Goal: Task Accomplishment & Management: Manage account settings

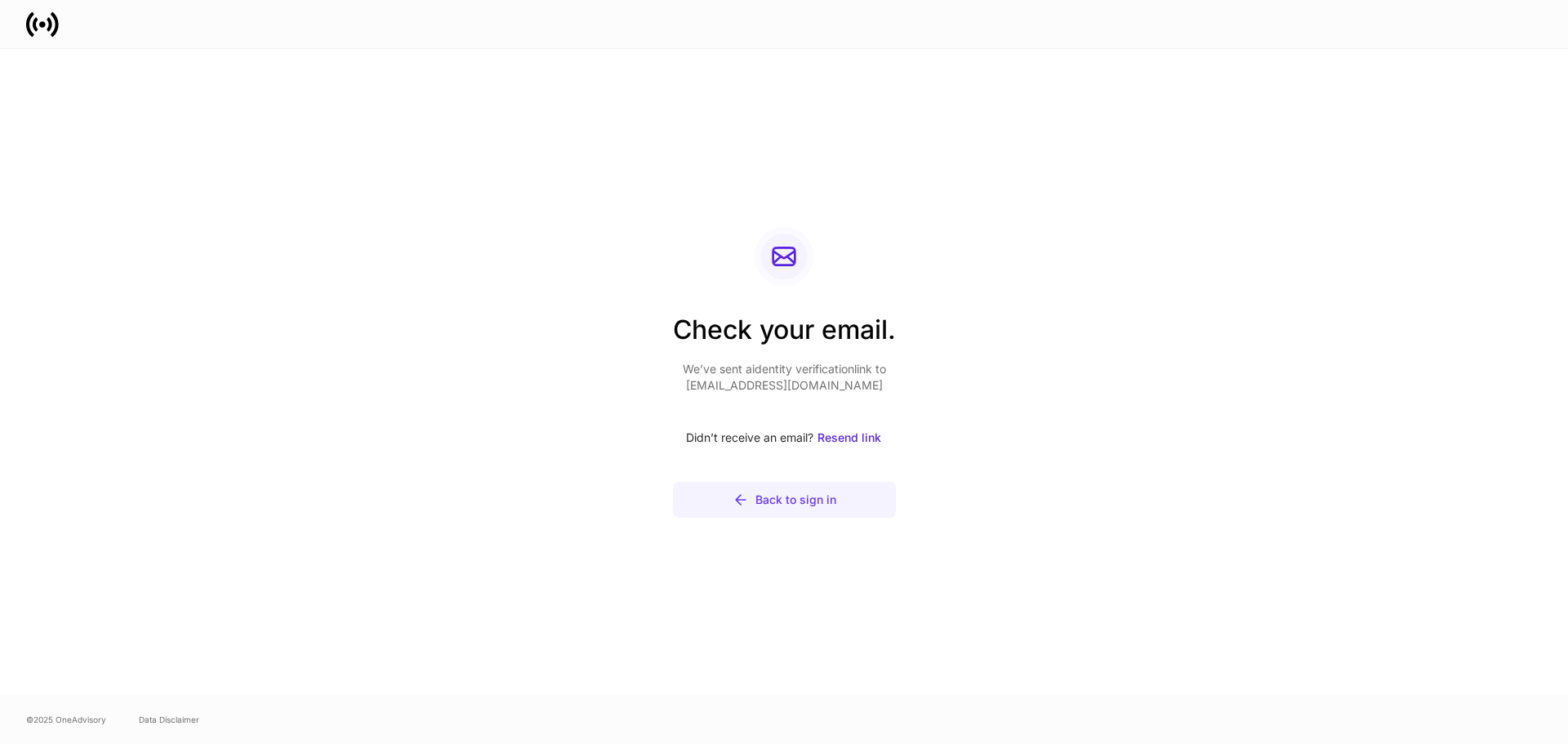
click at [830, 497] on div "Back to sign in" at bounding box center [796, 500] width 81 height 17
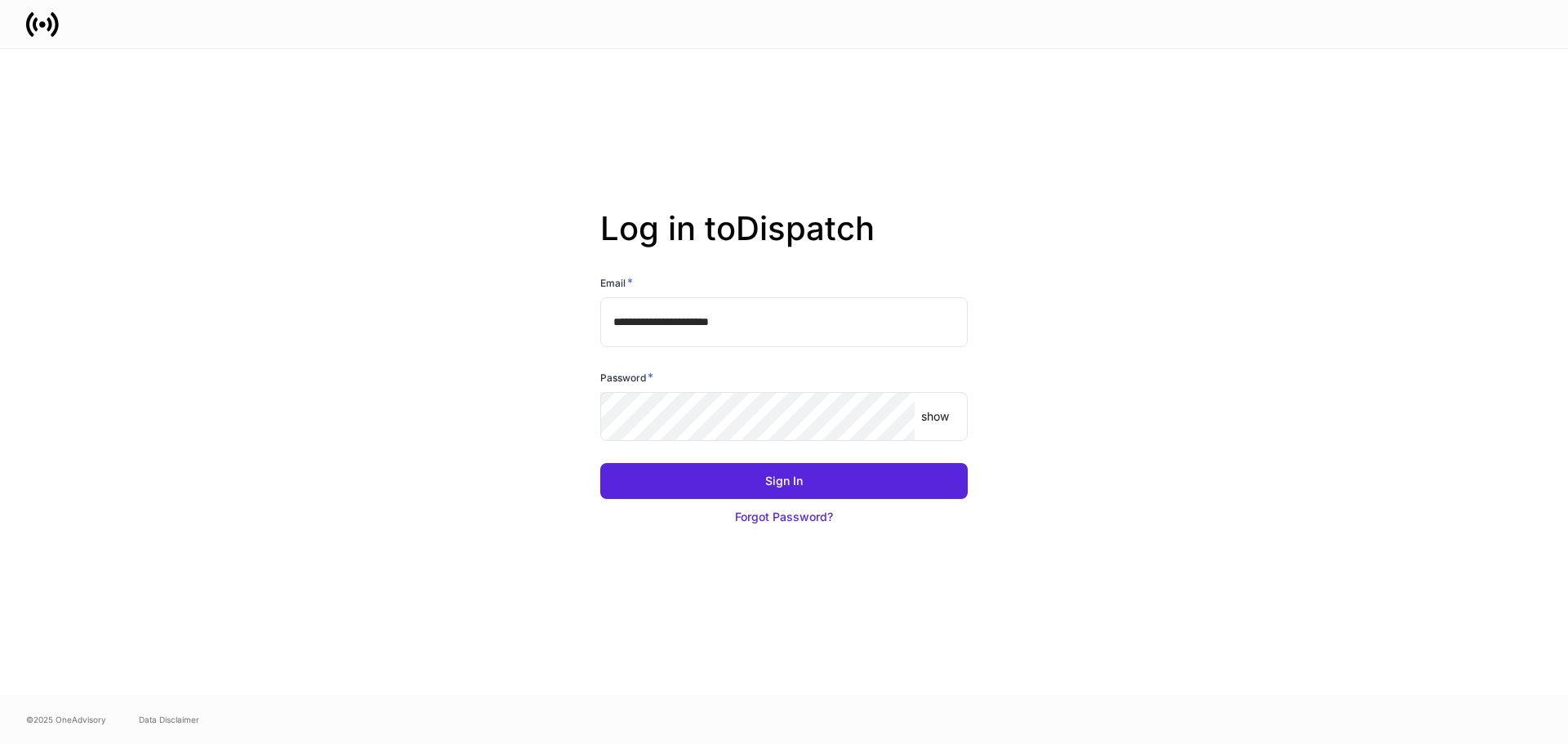
click at [805, 319] on input "**********" at bounding box center [784, 322] width 367 height 49
type input "**********"
click at [600, 463] on button "Sign In" at bounding box center [784, 480] width 367 height 36
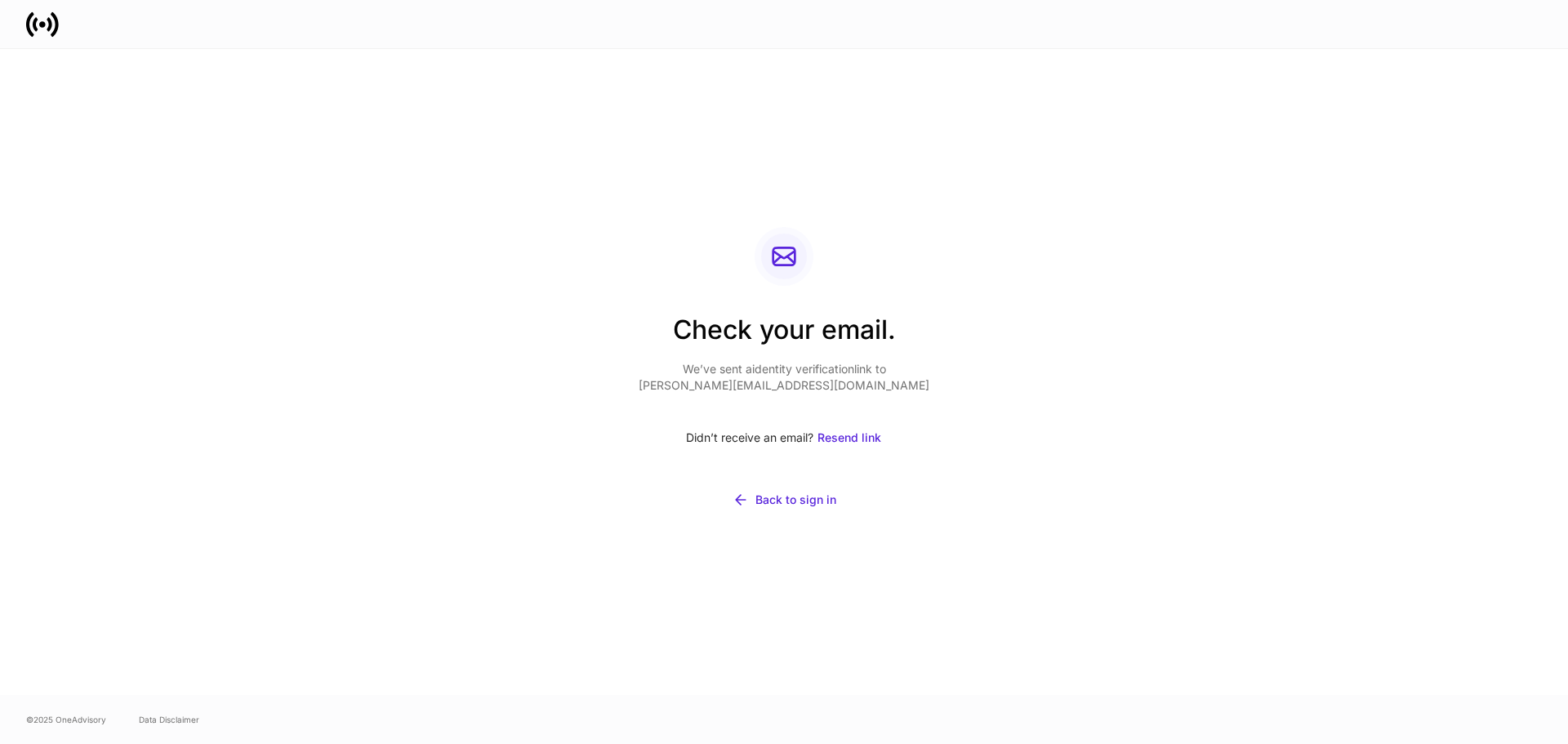
drag, startPoint x: 575, startPoint y: 204, endPoint x: 558, endPoint y: 195, distance: 19.2
click at [558, 195] on div "Check your email. We’ve sent a identity verification link to [PERSON_NAME][EMAI…" at bounding box center [784, 371] width 876 height 646
drag, startPoint x: 1130, startPoint y: 160, endPoint x: 476, endPoint y: 295, distance: 667.8
click at [447, 325] on div "Check your email. We’ve sent a identity verification link to [PERSON_NAME][EMAI…" at bounding box center [784, 371] width 876 height 646
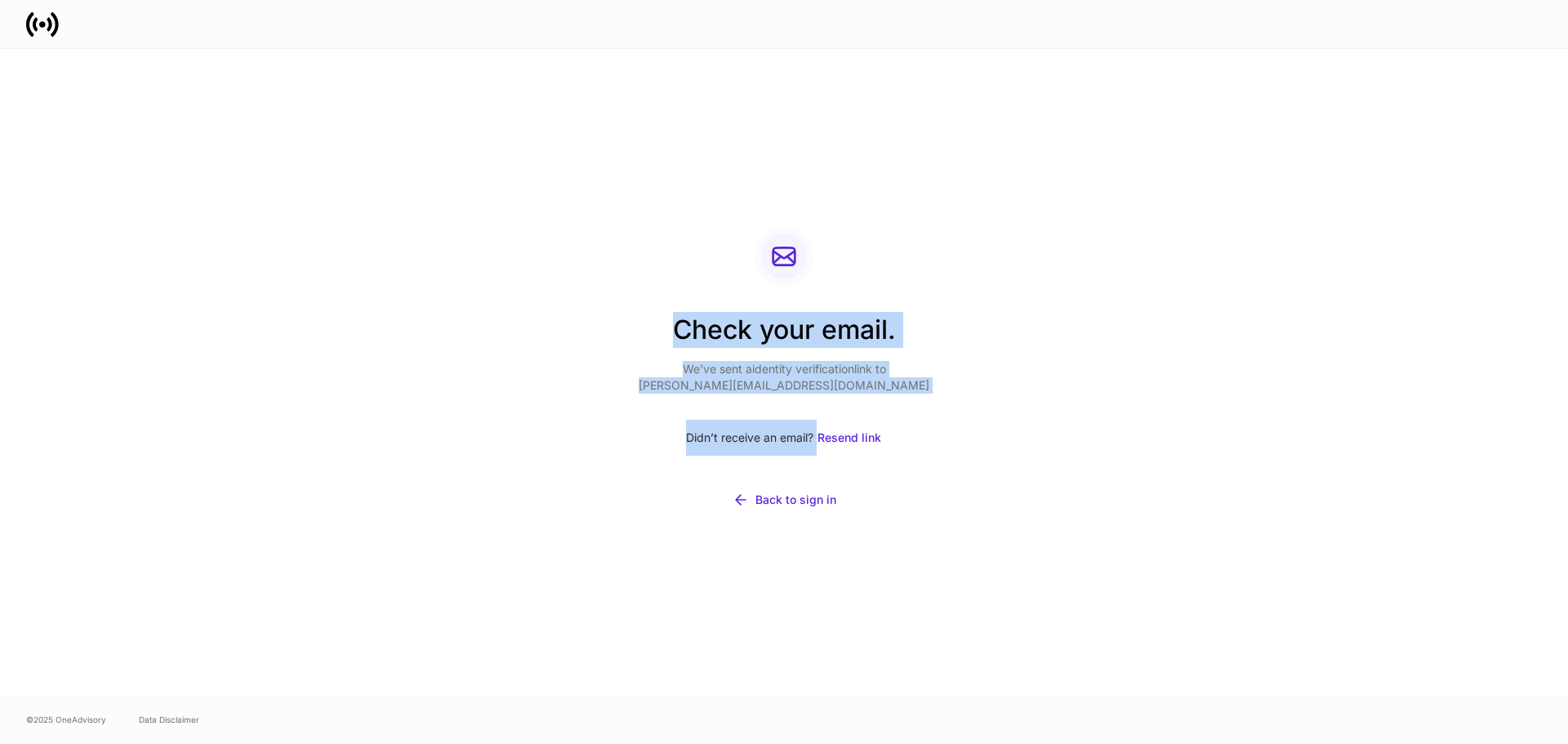
drag, startPoint x: 477, startPoint y: 294, endPoint x: 1091, endPoint y: 518, distance: 653.6
click at [1091, 518] on div "Check your email. We’ve sent a identity verification link to [PERSON_NAME][EMAI…" at bounding box center [784, 371] width 876 height 646
click at [1096, 518] on div "Check your email. We’ve sent a identity verification link to [PERSON_NAME][EMAI…" at bounding box center [784, 371] width 876 height 646
